Goal: Navigation & Orientation: Find specific page/section

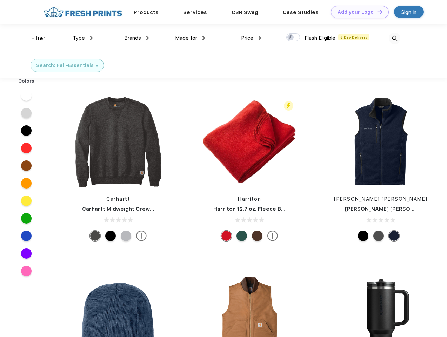
click at [358, 12] on link "Add your Logo Design Tool" at bounding box center [360, 12] width 58 height 12
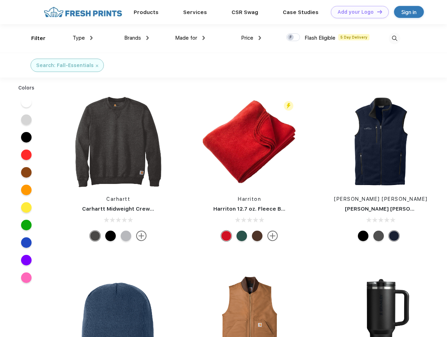
click at [0, 0] on div "Design Tool" at bounding box center [0, 0] width 0 height 0
click at [377, 12] on link "Add your Logo Design Tool" at bounding box center [360, 12] width 58 height 12
click at [34, 38] on div "Filter" at bounding box center [38, 38] width 14 height 8
click at [83, 38] on span "Type" at bounding box center [79, 38] width 12 height 6
click at [137, 38] on span "Brands" at bounding box center [132, 38] width 17 height 6
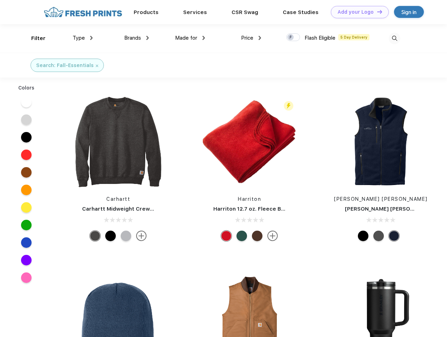
click at [190, 38] on span "Made for" at bounding box center [186, 38] width 22 height 6
click at [251, 38] on span "Price" at bounding box center [247, 38] width 12 height 6
click at [294, 38] on div at bounding box center [294, 37] width 14 height 8
click at [291, 38] on input "checkbox" at bounding box center [289, 35] width 5 height 5
click at [395, 38] on img at bounding box center [395, 39] width 12 height 12
